Goal: Transaction & Acquisition: Purchase product/service

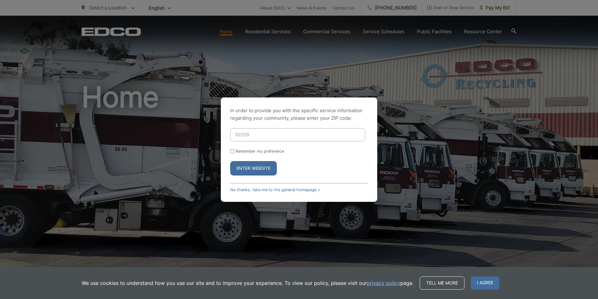
type input "92028"
click at [241, 167] on button "Enter Website" at bounding box center [253, 168] width 47 height 14
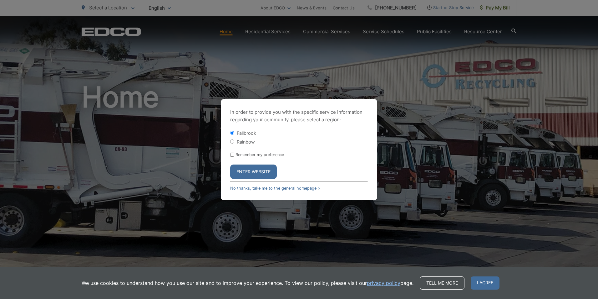
click at [255, 173] on button "Enter Website" at bounding box center [253, 171] width 47 height 14
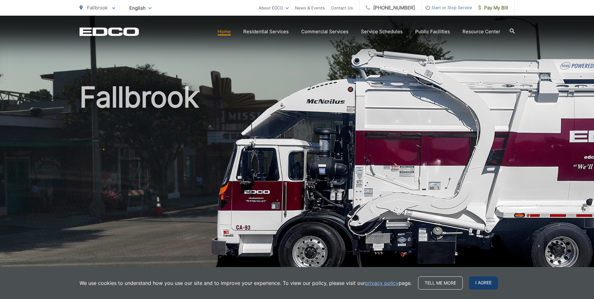
click at [485, 281] on span "I agree" at bounding box center [483, 282] width 29 height 13
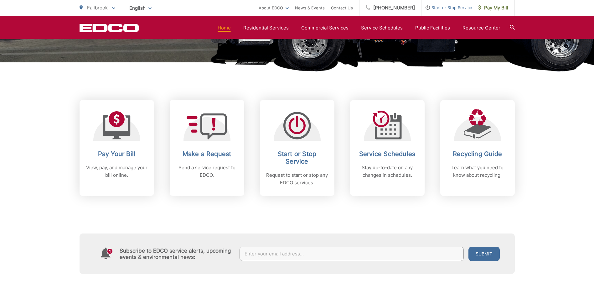
scroll to position [219, 0]
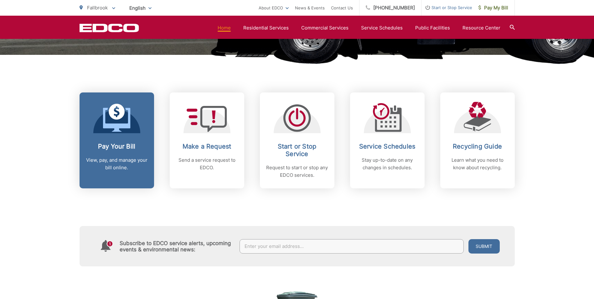
click at [106, 134] on link "Pay Your Bill View, pay, and manage your bill online." at bounding box center [116, 140] width 74 height 96
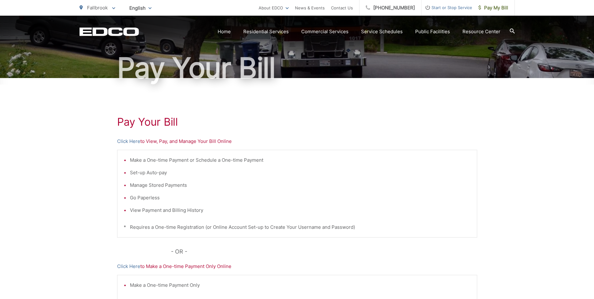
scroll to position [94, 0]
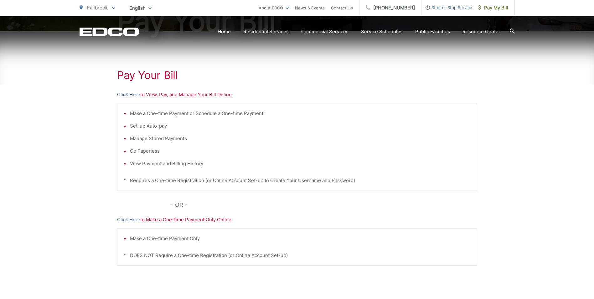
click at [128, 95] on link "Click Here" at bounding box center [128, 95] width 23 height 8
